Goal: Find specific page/section: Find specific page/section

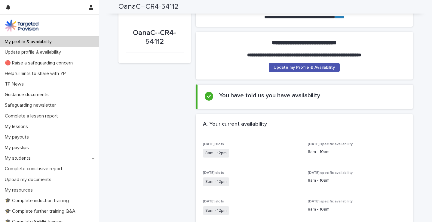
scroll to position [39, 0]
click at [298, 67] on span "Update my Profile & Availability" at bounding box center [304, 68] width 61 height 4
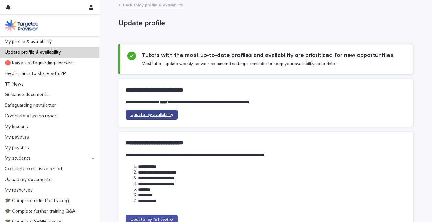
click at [153, 114] on span "Update my availability" at bounding box center [152, 115] width 43 height 4
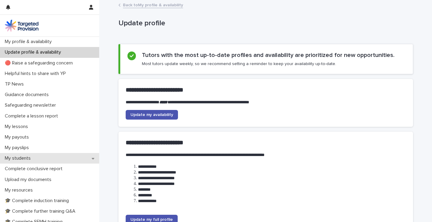
click at [23, 156] on p "My students" at bounding box center [18, 158] width 33 height 6
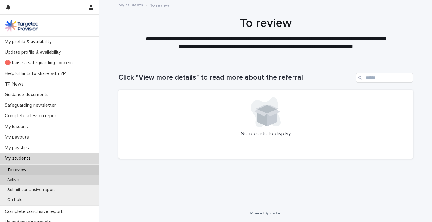
click at [16, 179] on p "Active" at bounding box center [12, 179] width 21 height 5
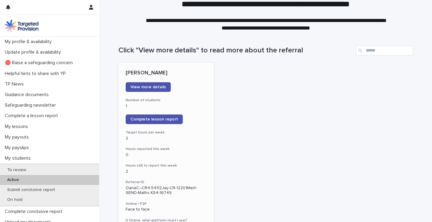
scroll to position [26, 0]
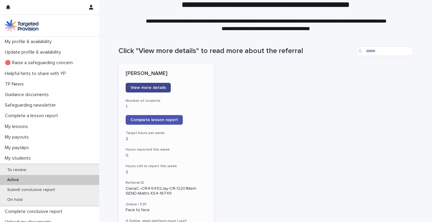
click at [142, 86] on span "View more details" at bounding box center [148, 87] width 35 height 4
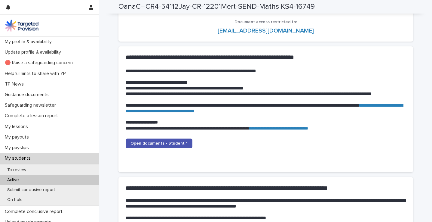
scroll to position [556, 0]
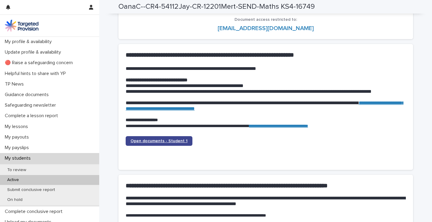
click at [154, 139] on span "Open documents - Student 1" at bounding box center [159, 141] width 57 height 4
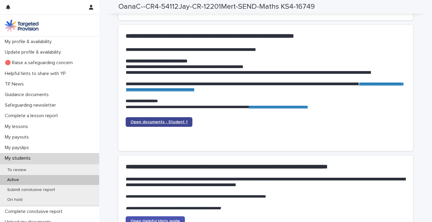
click at [150, 120] on link "Open documents - Student 1" at bounding box center [159, 122] width 67 height 10
click at [192, 121] on div "Open documents - Student 1" at bounding box center [170, 122] width 89 height 10
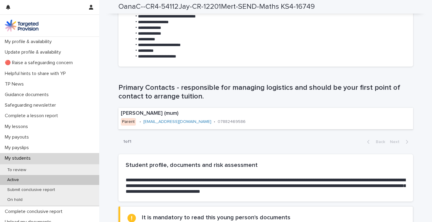
scroll to position [54, 0]
